Goal: Information Seeking & Learning: Learn about a topic

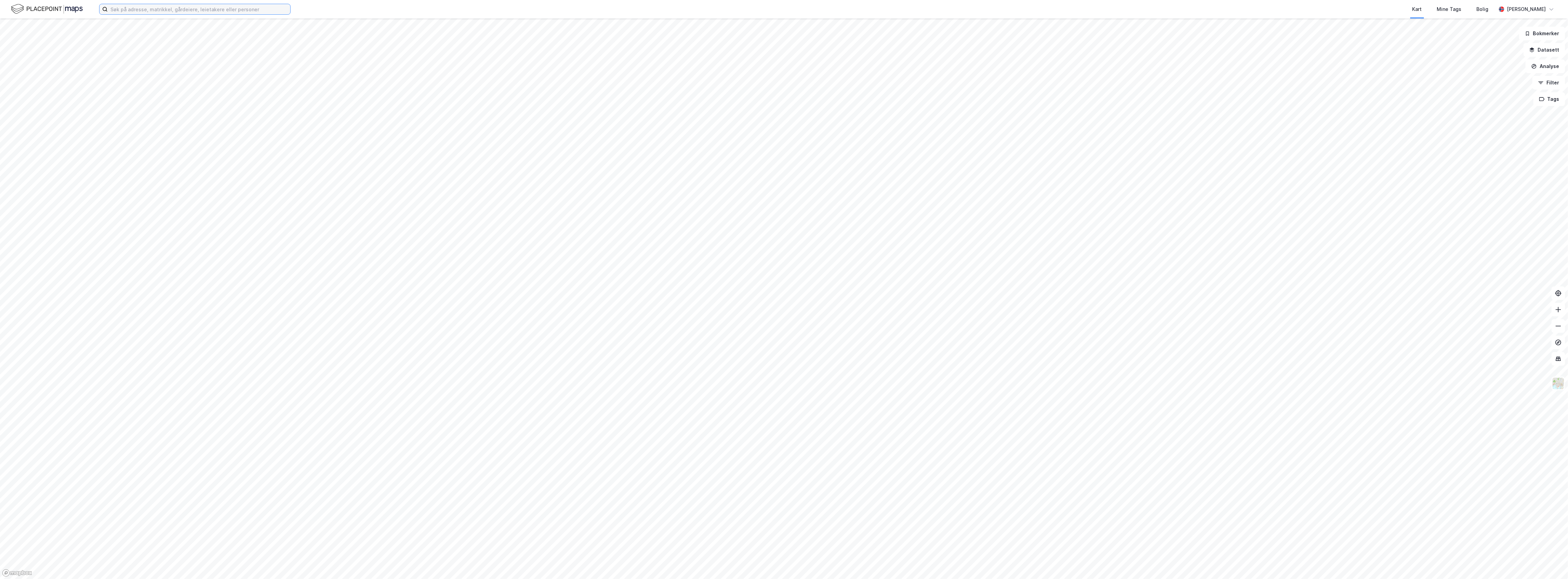
click at [190, 12] on input at bounding box center [199, 9] width 183 height 10
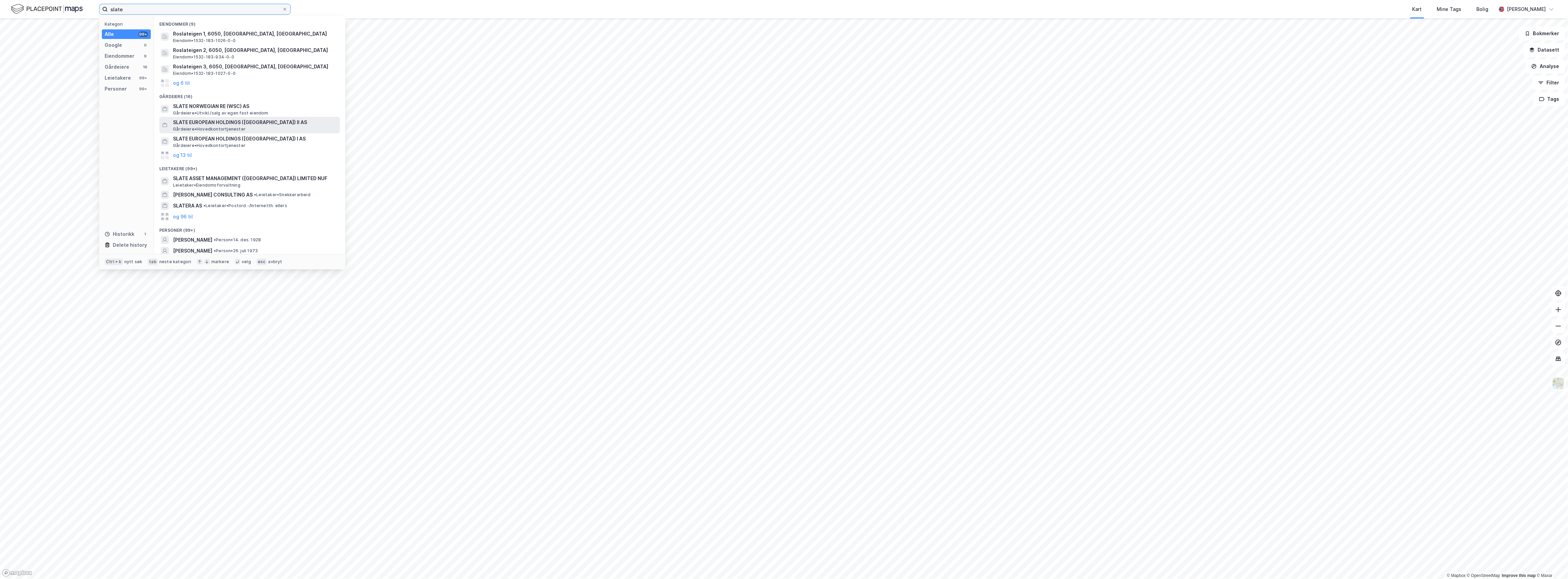
type input "slate"
click at [279, 129] on div "SLATE EUROPEAN HOLDINGS (NORWAY) II AS Gårdeiere • Hovedkontortjenester" at bounding box center [256, 125] width 166 height 13
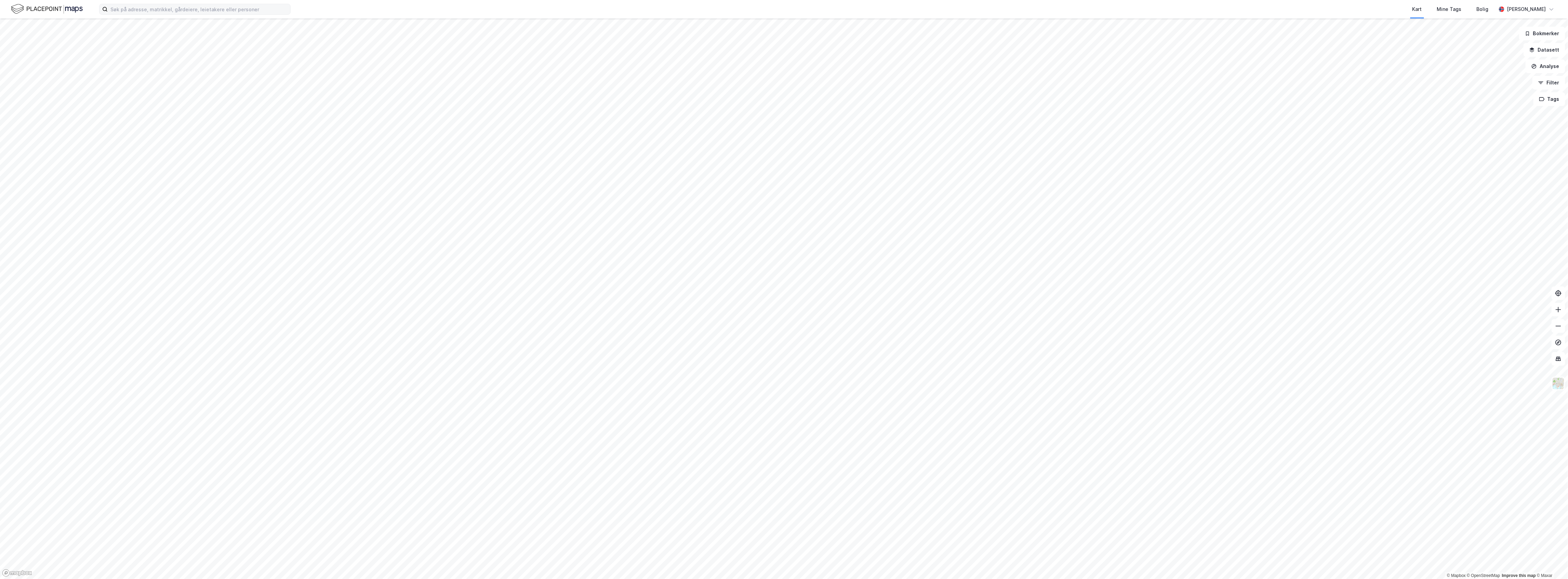
click at [153, 4] on label at bounding box center [195, 9] width 192 height 11
click at [153, 4] on input at bounding box center [199, 9] width 183 height 10
click at [153, 8] on input at bounding box center [199, 9] width 183 height 10
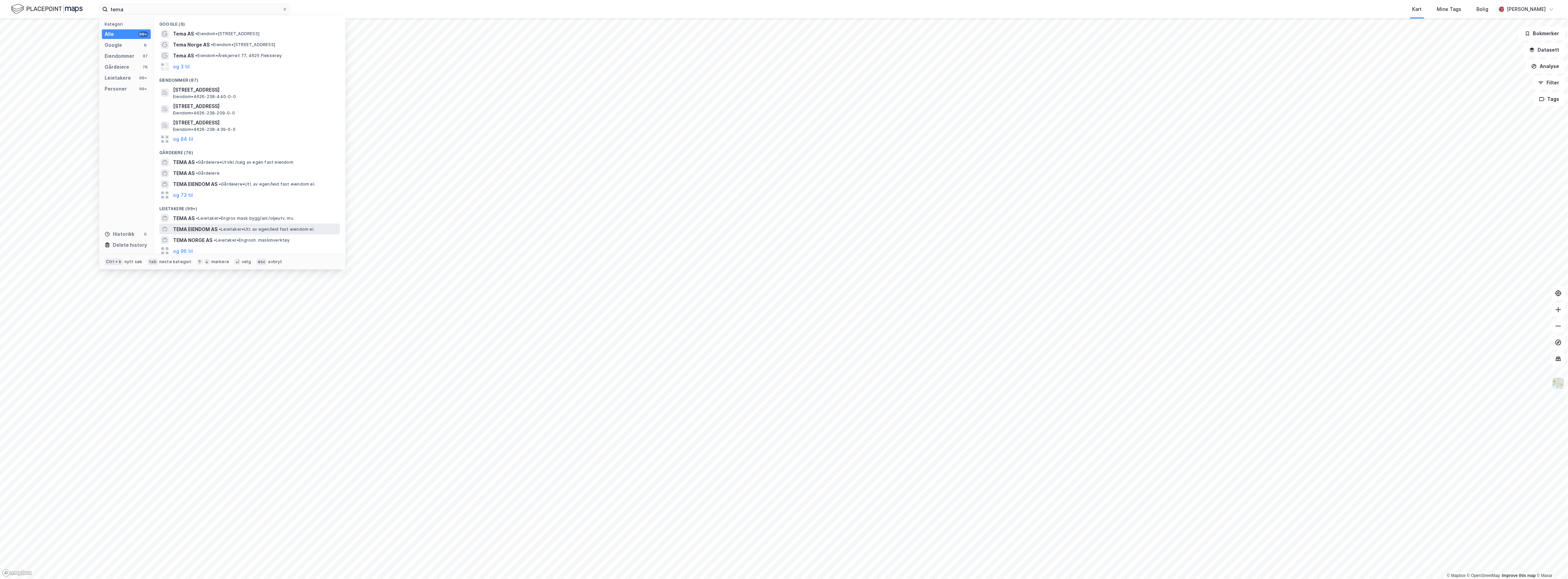
click at [251, 230] on span "• Leietaker • Utl. av egen/leid fast eiendom el." at bounding box center [266, 229] width 96 height 5
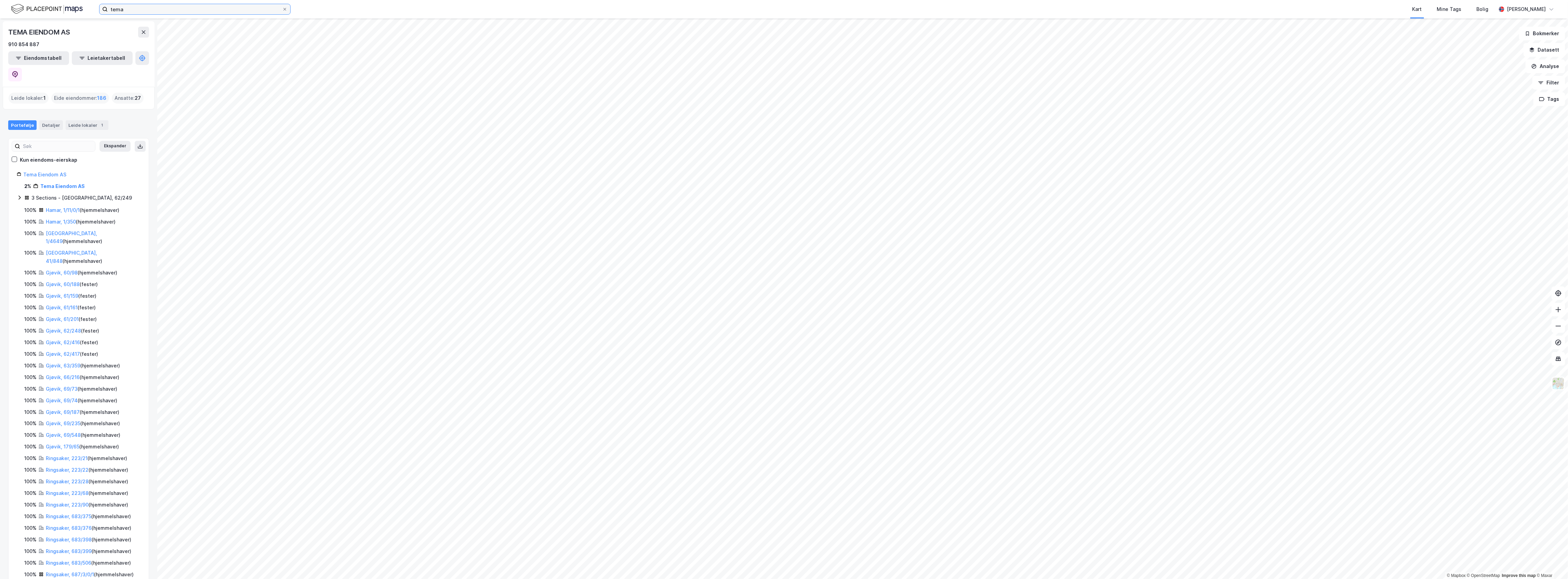
click at [185, 10] on input "tema" at bounding box center [195, 9] width 174 height 10
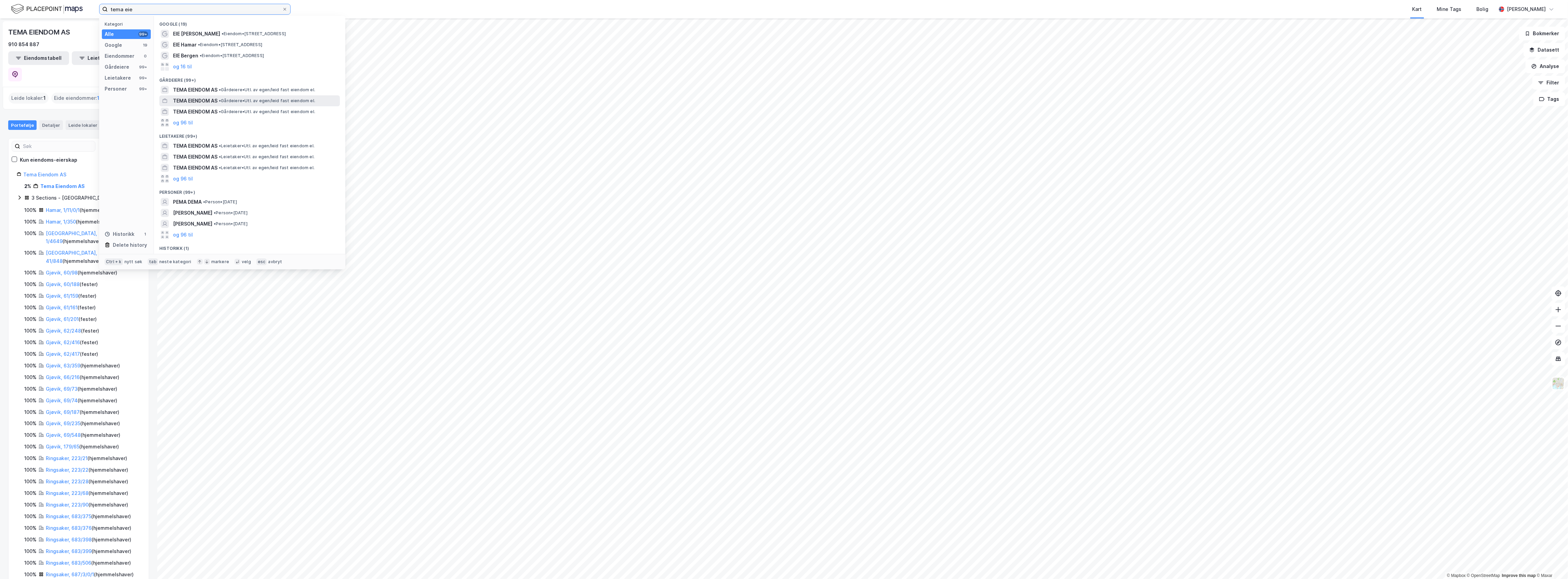
type input "tema eie"
click at [201, 99] on span "TEMA EIENDOM AS" at bounding box center [195, 100] width 44 height 8
